Goal: Task Accomplishment & Management: Manage account settings

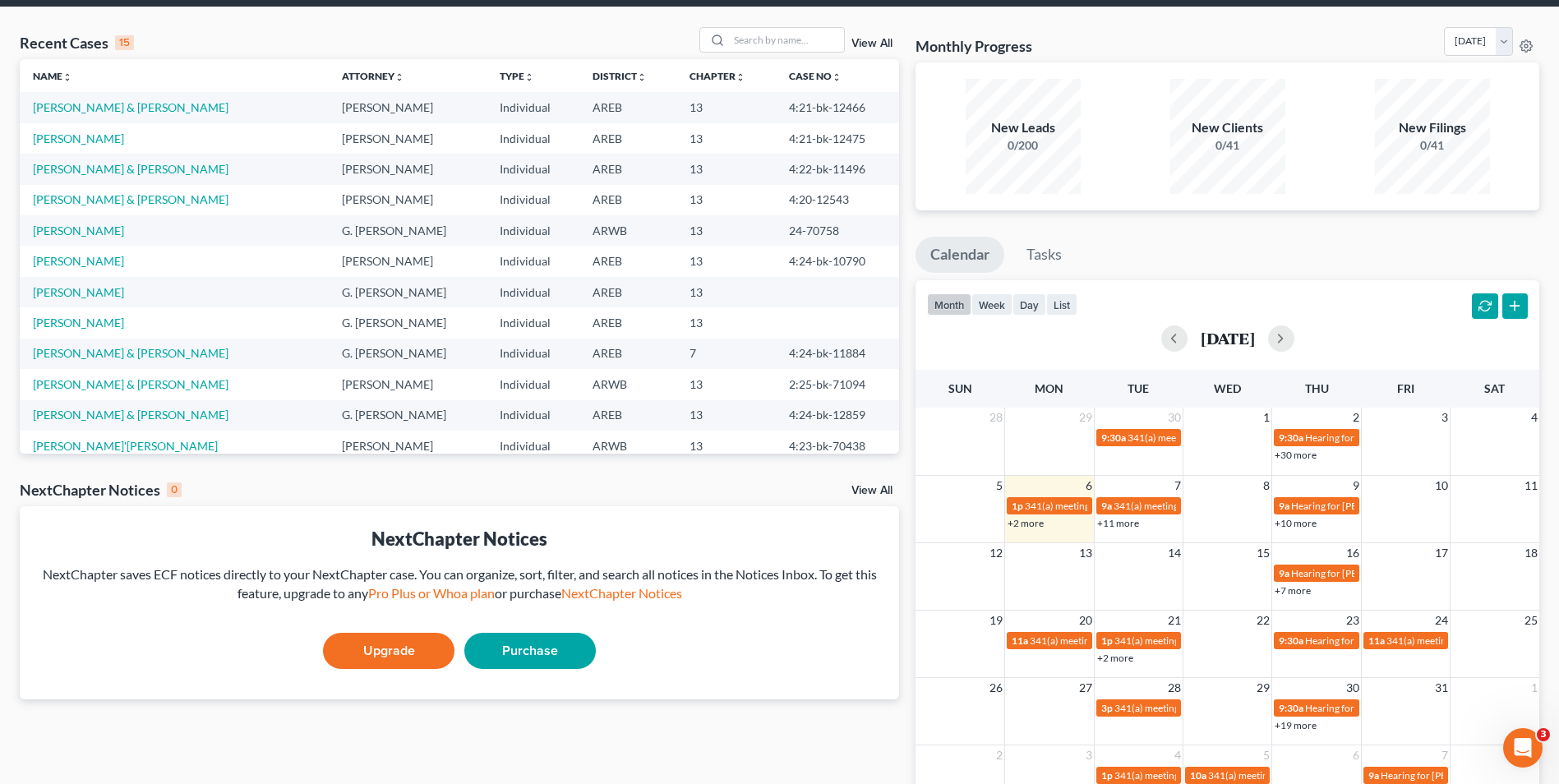
click at [1115, 524] on link "+11 more" at bounding box center [1118, 523] width 42 height 12
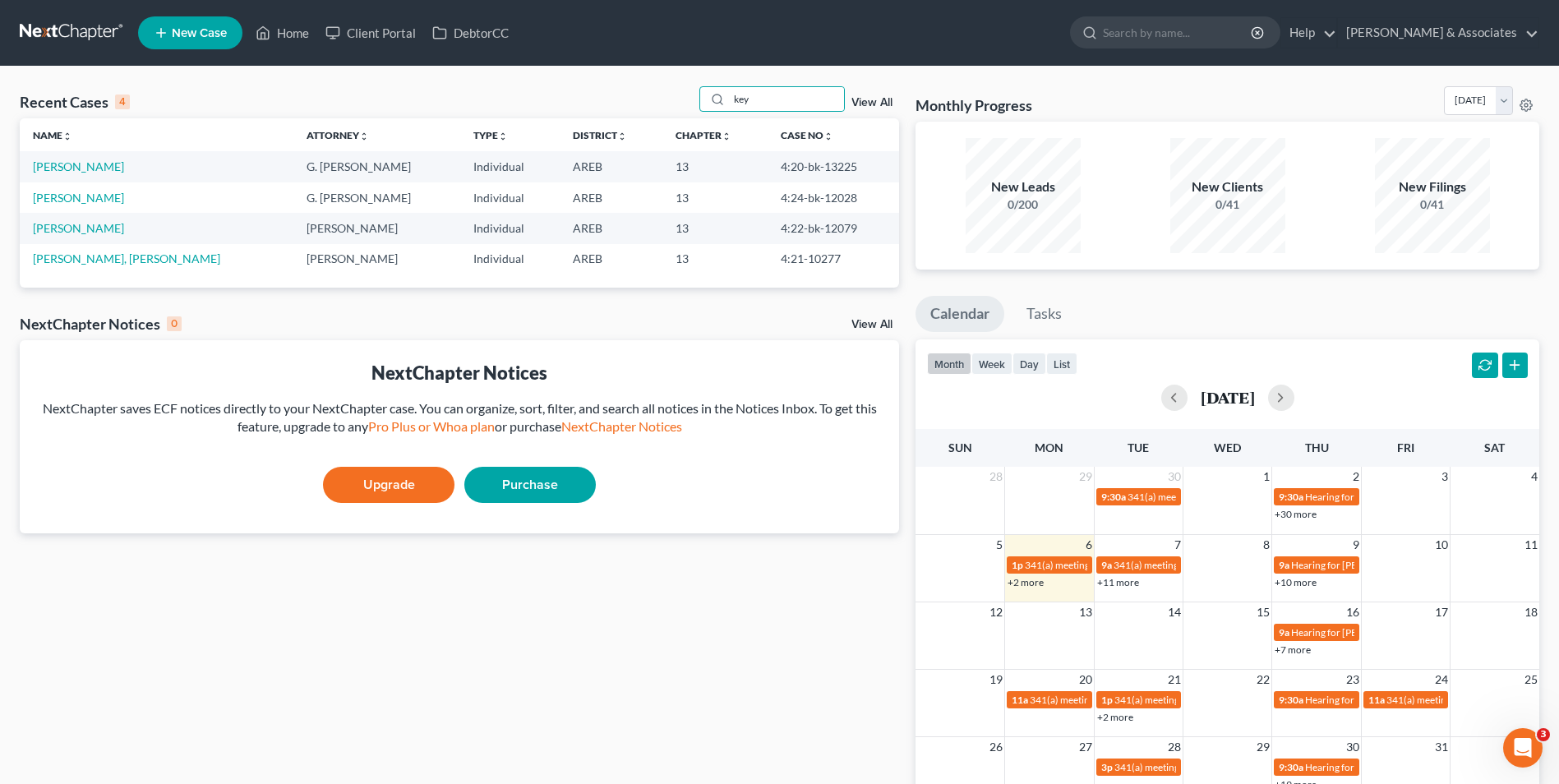
click at [1123, 587] on link "+11 more" at bounding box center [1118, 582] width 42 height 12
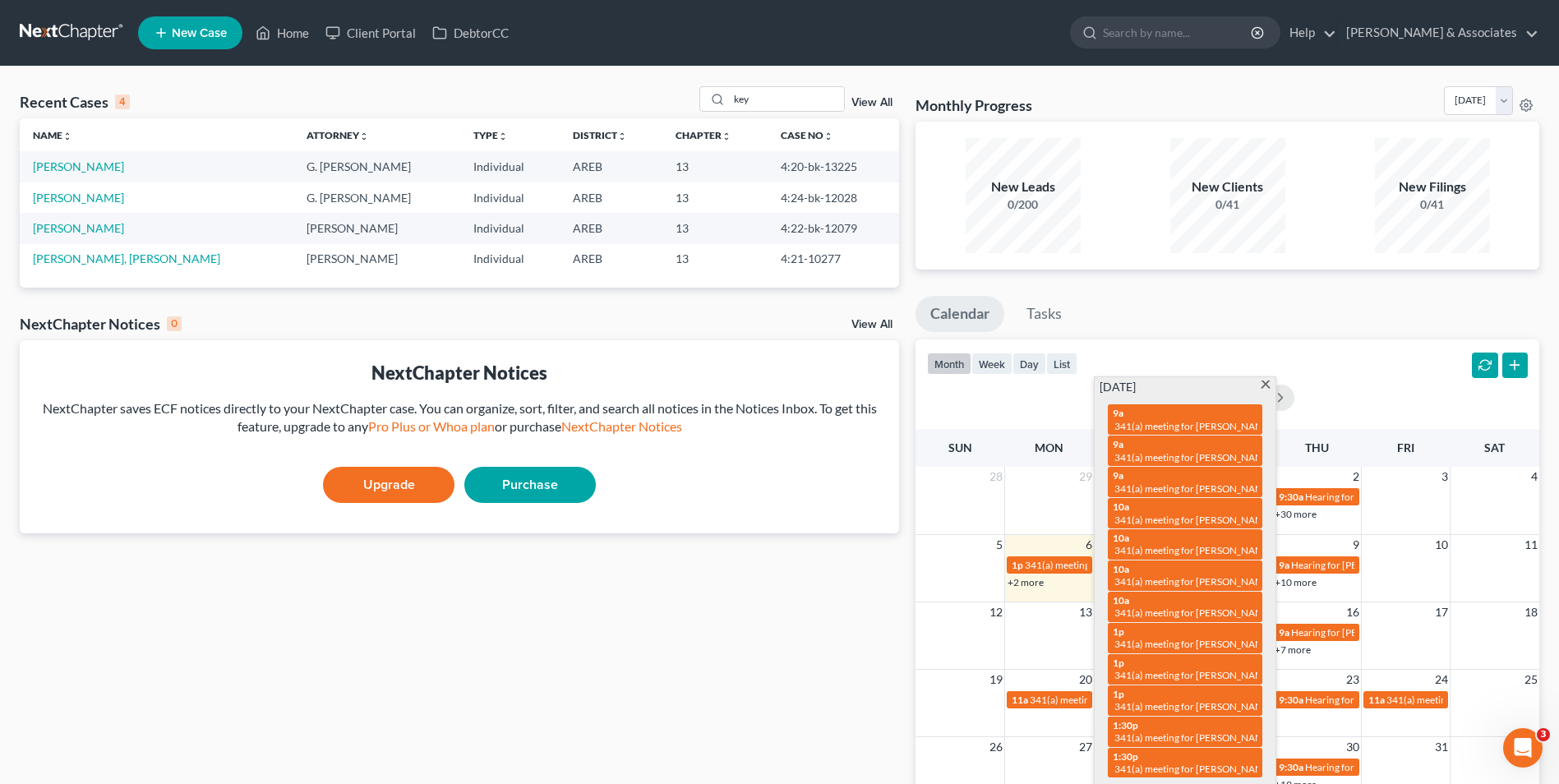
click at [1123, 594] on span "10a" at bounding box center [1120, 600] width 16 height 12
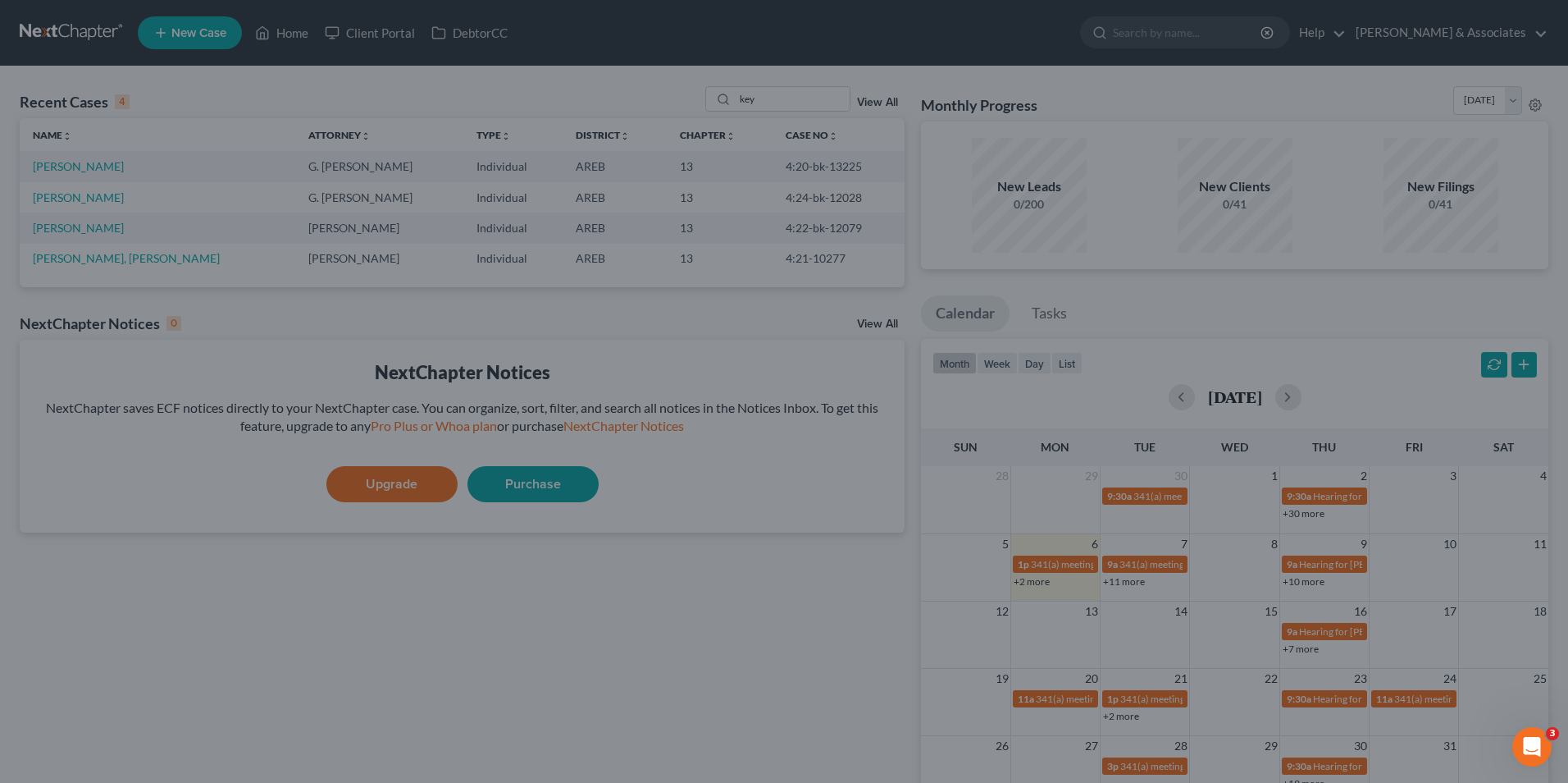
click at [710, 699] on div "Edit Event × Event Title * 341(a) meeting for [PERSON_NAME] [PERSON_NAME] Date …" at bounding box center [784, 391] width 1568 height 783
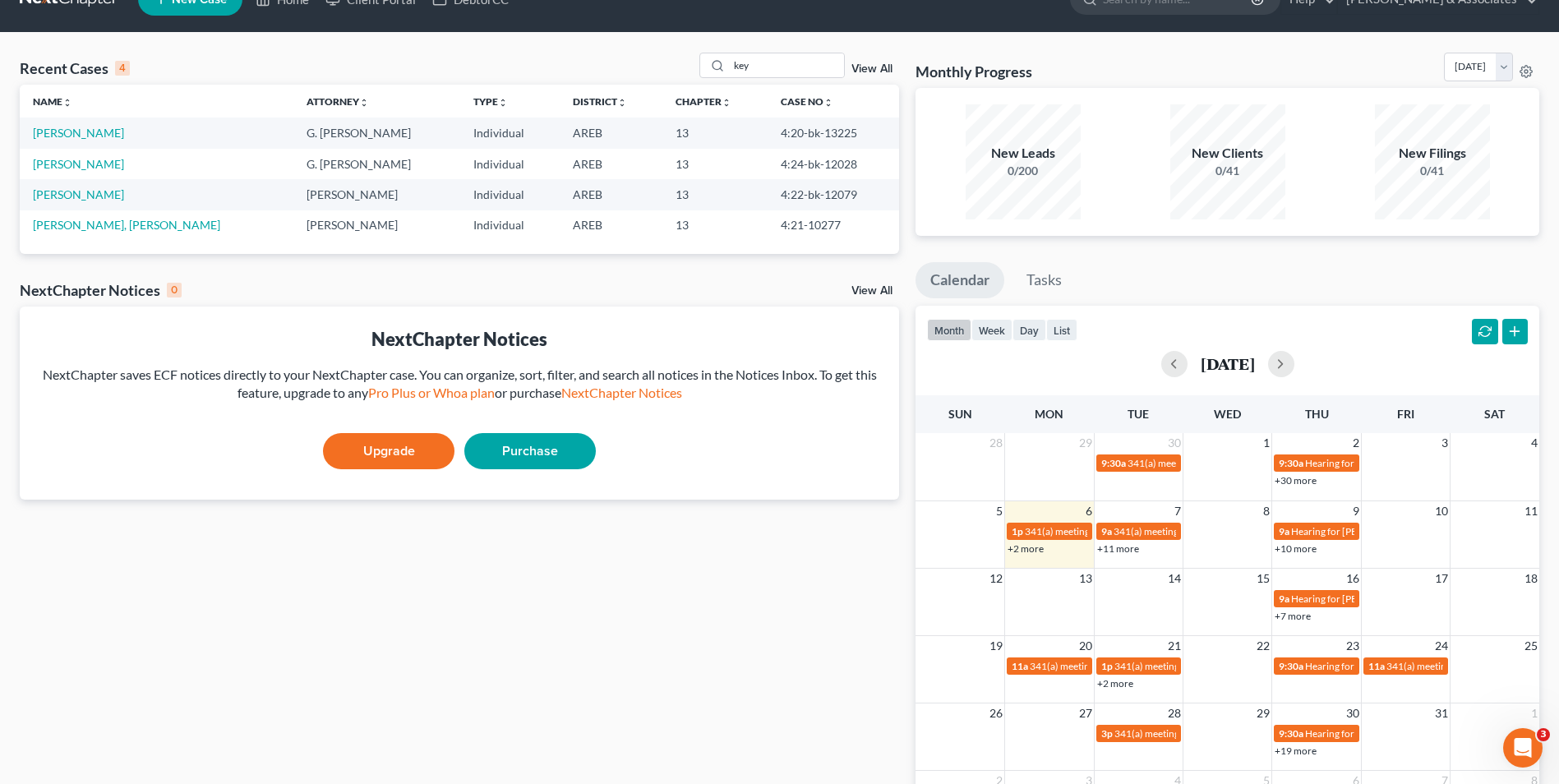
scroll to position [33, 0]
click at [1112, 549] on link "+11 more" at bounding box center [1118, 549] width 42 height 12
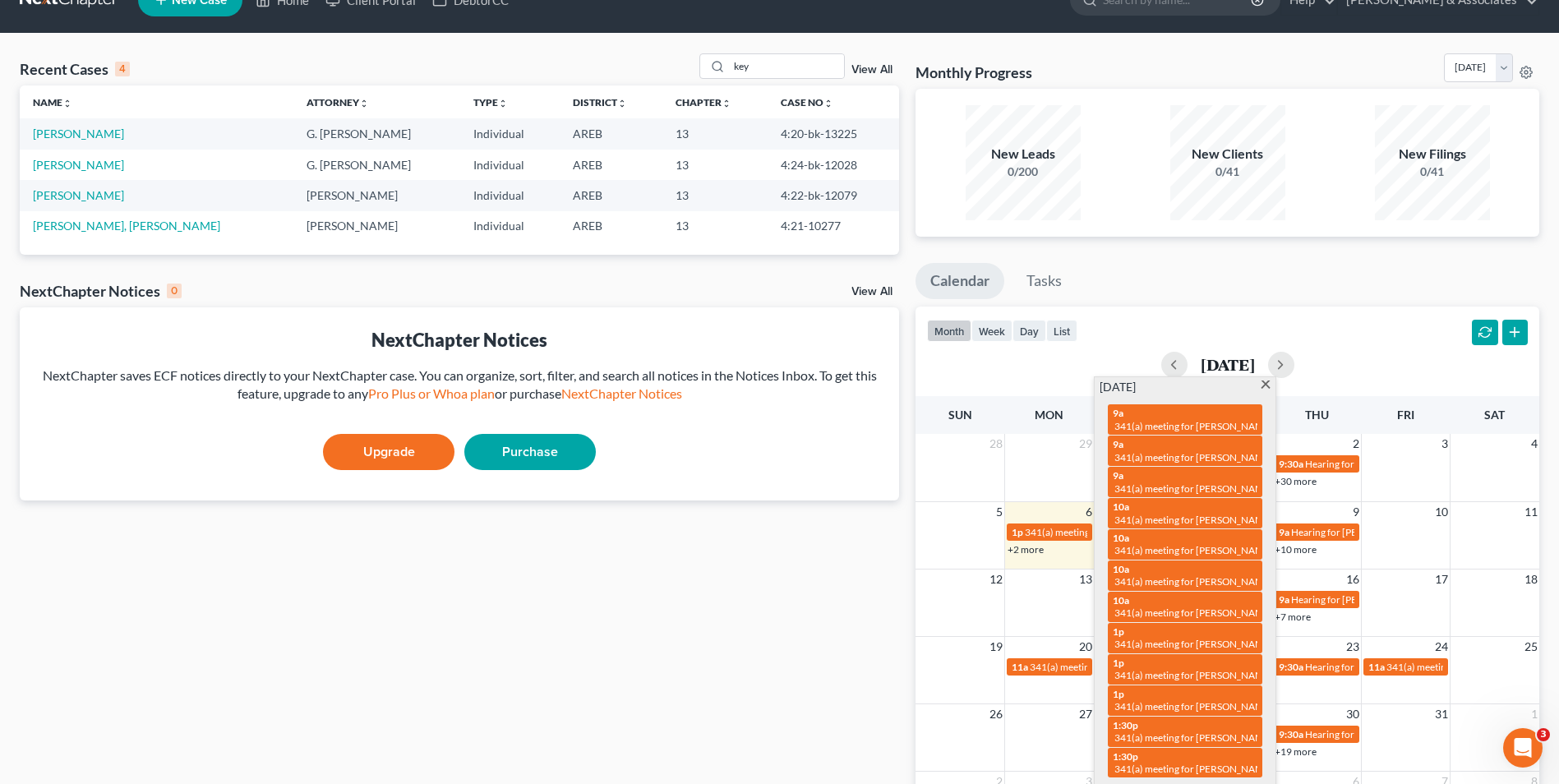
click at [1224, 305] on ul "Calendar Tasks" at bounding box center [1227, 284] width 624 height 44
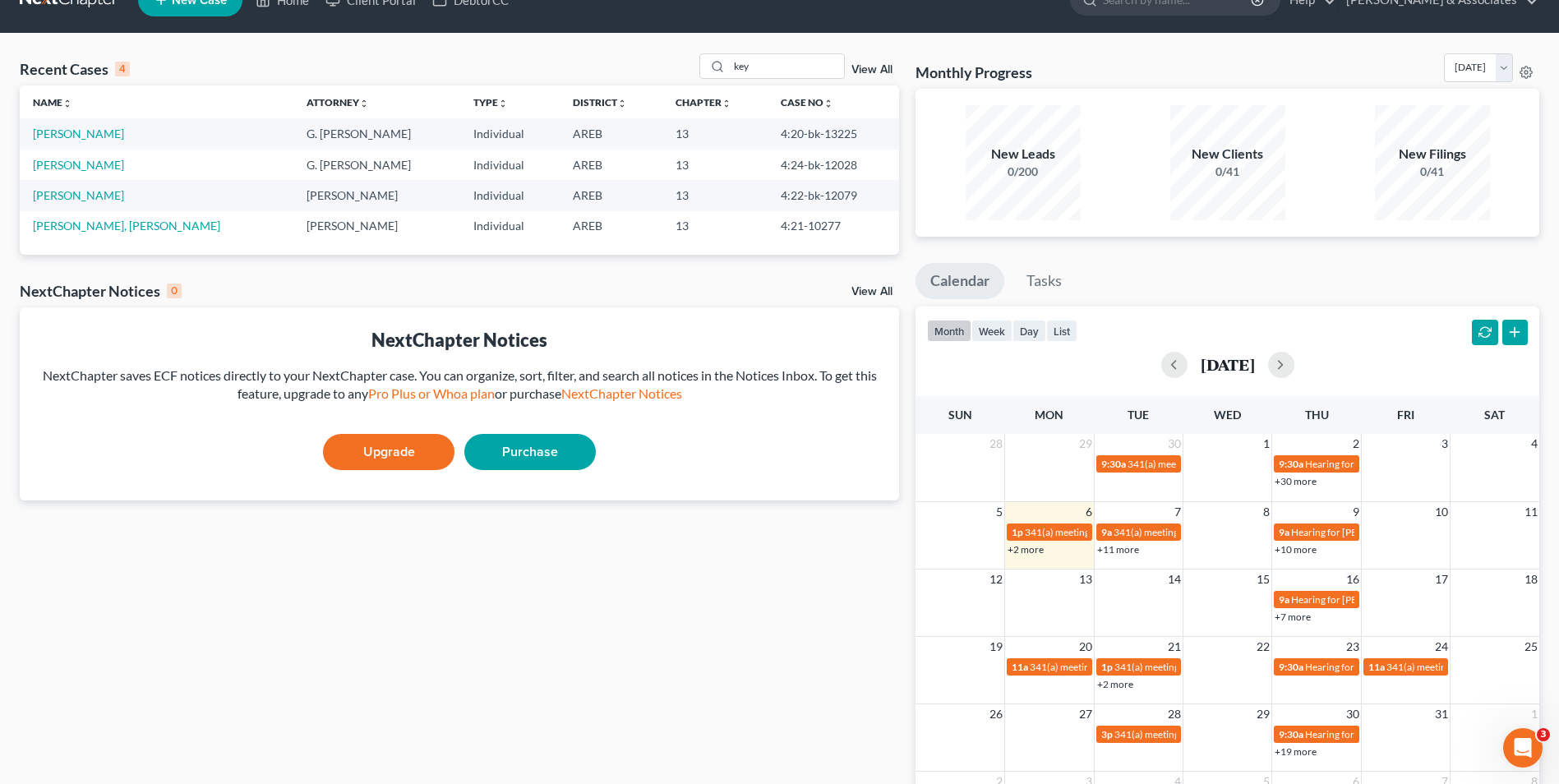
click at [1136, 548] on link "+11 more" at bounding box center [1118, 549] width 42 height 12
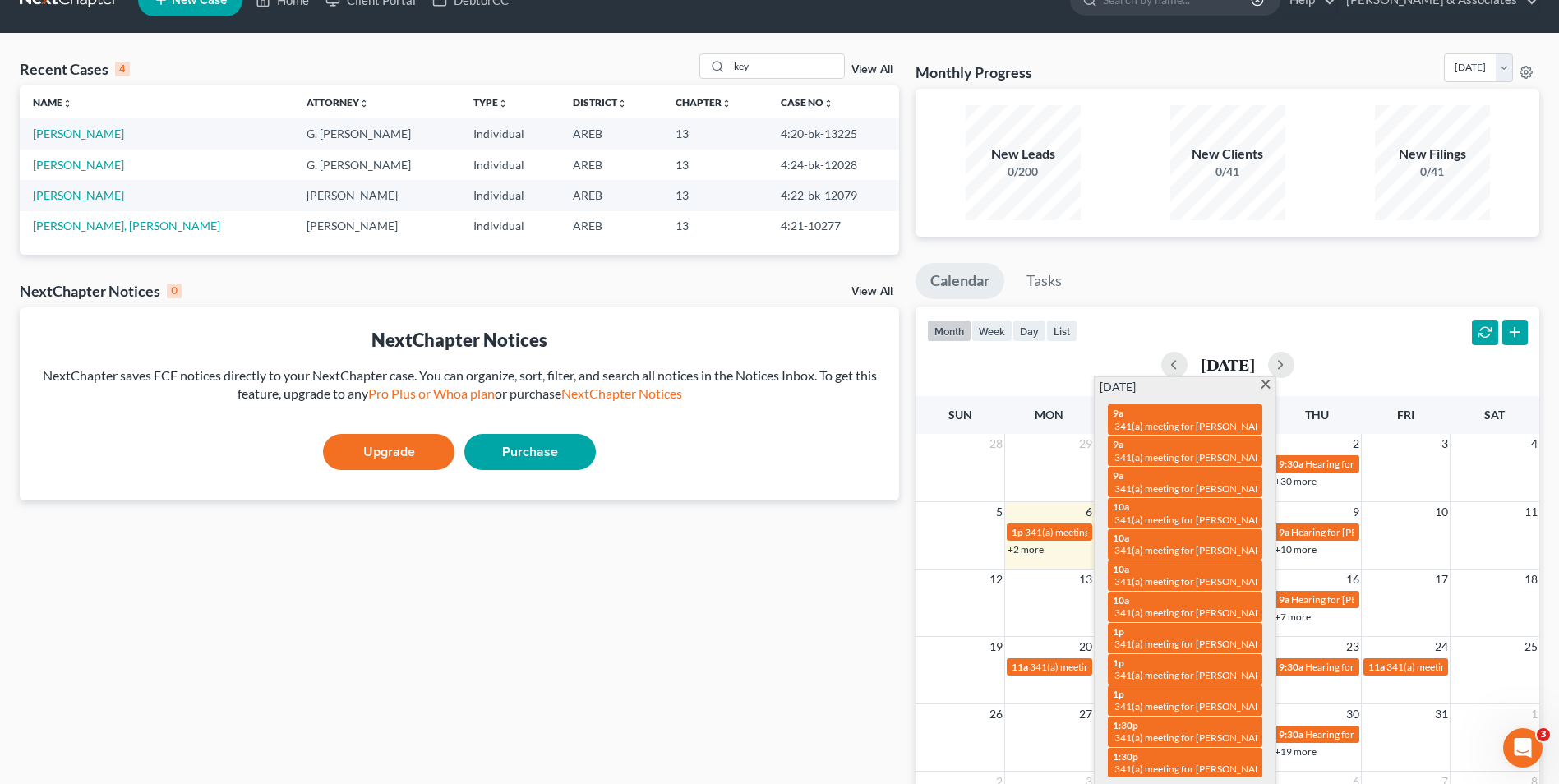
scroll to position [0, 0]
